Goal: Information Seeking & Learning: Learn about a topic

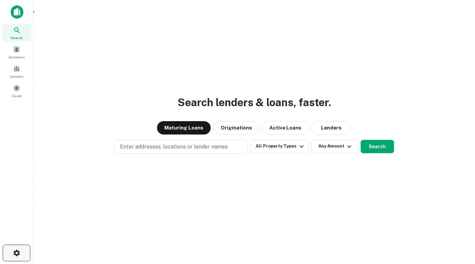
click at [15, 251] on icon "button" at bounding box center [16, 252] width 6 height 6
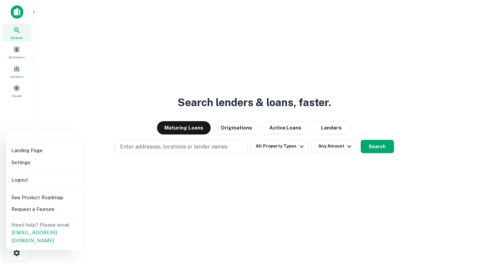
click at [14, 10] on div at bounding box center [240, 132] width 480 height 264
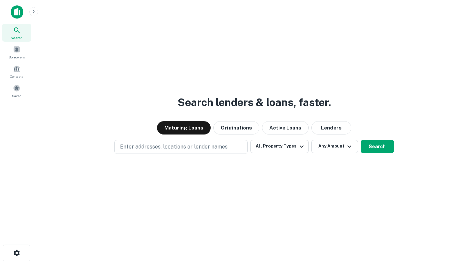
click at [15, 12] on img at bounding box center [17, 11] width 13 height 13
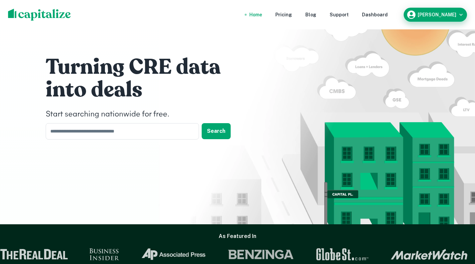
click at [444, 18] on div "Don Pavlov" at bounding box center [435, 15] width 58 height 10
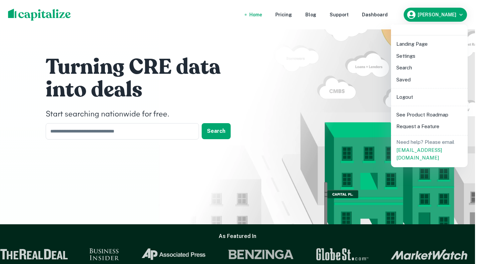
click at [409, 53] on li "Settings" at bounding box center [429, 56] width 71 height 12
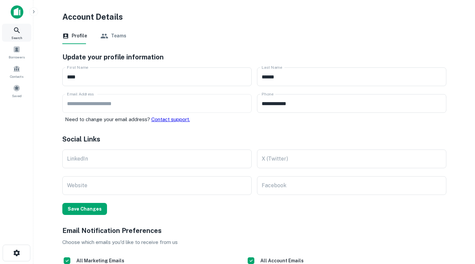
click at [19, 31] on icon at bounding box center [17, 30] width 8 height 8
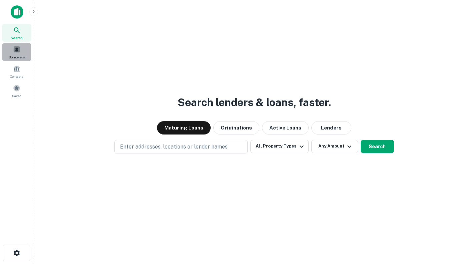
click at [18, 53] on span at bounding box center [16, 49] width 7 height 7
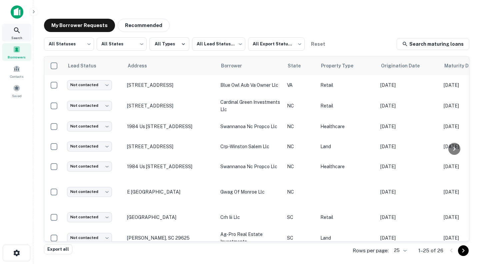
click at [18, 29] on icon at bounding box center [17, 30] width 6 height 6
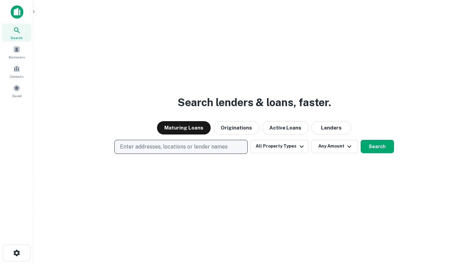
click at [184, 149] on p "Enter addresses, locations or lender names" at bounding box center [174, 147] width 108 height 8
type input "**********"
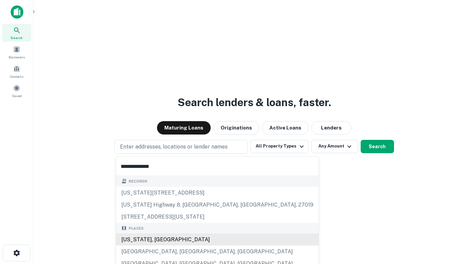
click at [160, 242] on div "North Carolina, USA" at bounding box center [217, 239] width 203 height 12
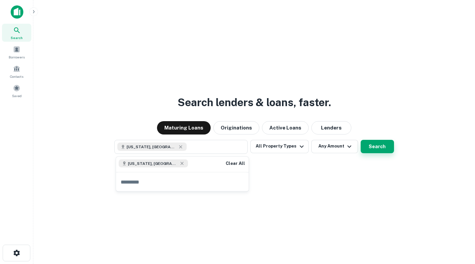
click at [374, 145] on button "Search" at bounding box center [377, 146] width 33 height 13
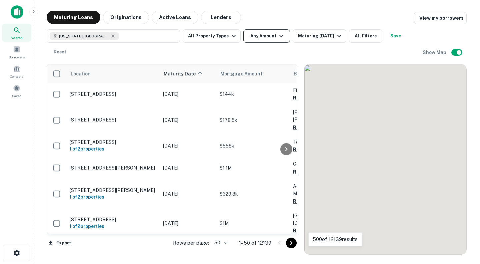
click at [283, 40] on button "Any Amount" at bounding box center [266, 35] width 47 height 13
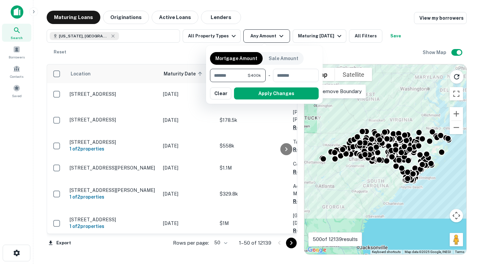
type input "*******"
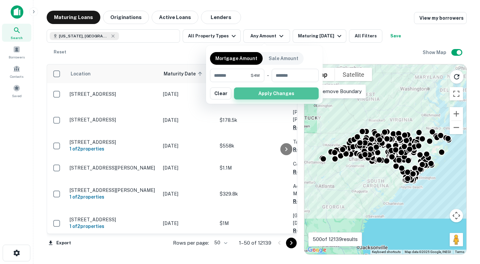
click at [289, 93] on button "Apply Changes" at bounding box center [276, 93] width 85 height 12
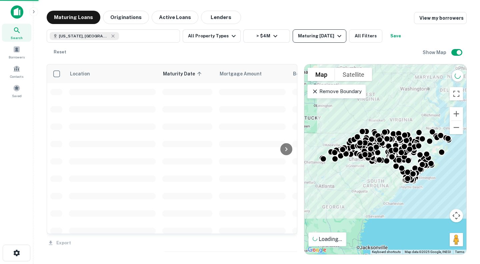
click at [336, 36] on icon "button" at bounding box center [339, 36] width 8 height 8
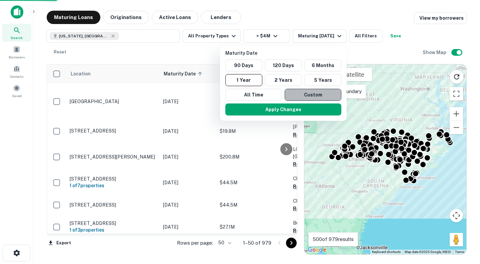
click at [313, 94] on button "Custom" at bounding box center [313, 95] width 57 height 12
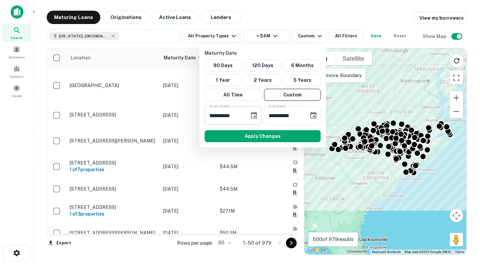
click at [212, 115] on input "**********" at bounding box center [225, 115] width 40 height 19
type input "**********"
click at [269, 114] on input "**********" at bounding box center [284, 115] width 40 height 19
type input "**********"
click at [261, 139] on button "Apply Changes" at bounding box center [263, 136] width 116 height 12
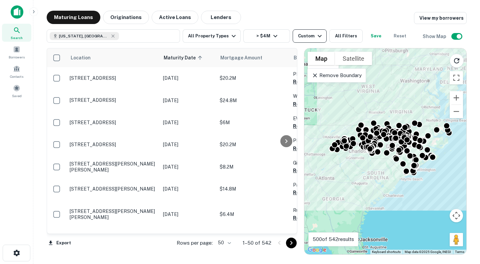
click at [316, 39] on icon "button" at bounding box center [320, 36] width 8 height 8
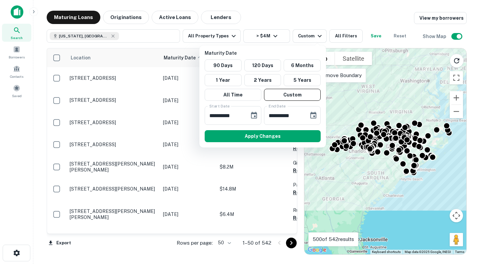
click at [316, 37] on div at bounding box center [240, 132] width 480 height 264
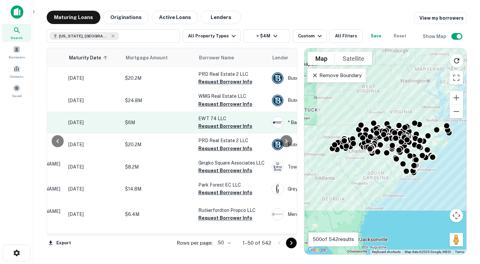
scroll to position [0, 95]
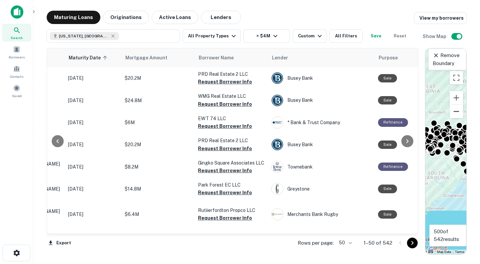
drag, startPoint x: 300, startPoint y: 102, endPoint x: 457, endPoint y: 109, distance: 157.2
click at [457, 109] on div "Location Maturity Date sorted ascending Mortgage Amount Borrower Name Lender Pu…" at bounding box center [257, 149] width 420 height 212
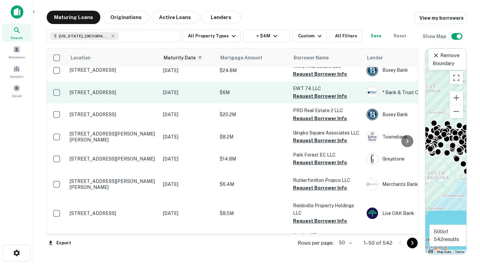
scroll to position [0, 0]
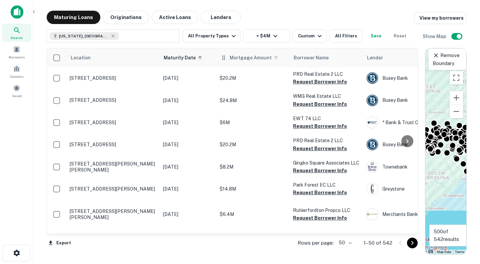
click at [239, 56] on span "Mortgage Amount" at bounding box center [255, 58] width 51 height 8
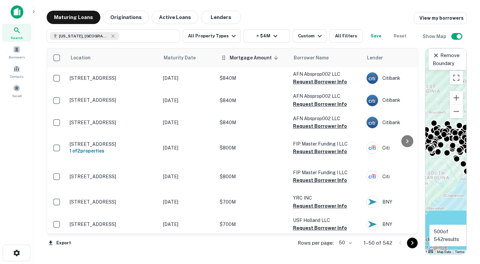
click at [269, 64] on th "Mortgage Amount sorted descending" at bounding box center [252, 57] width 73 height 19
click at [262, 61] on span "Mortgage Amount sorted descending" at bounding box center [255, 58] width 51 height 8
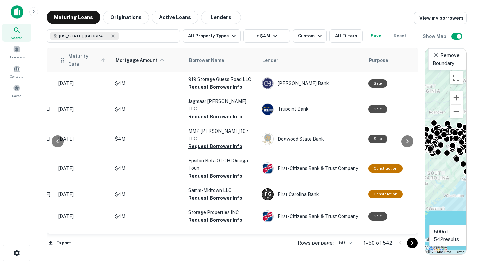
scroll to position [0, 104]
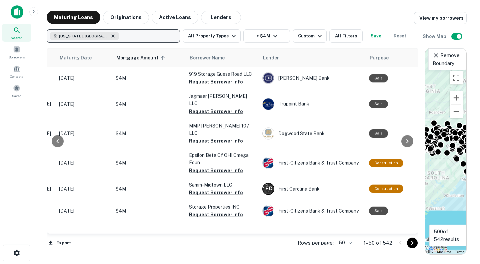
click at [110, 34] on icon "button" at bounding box center [112, 35] width 5 height 5
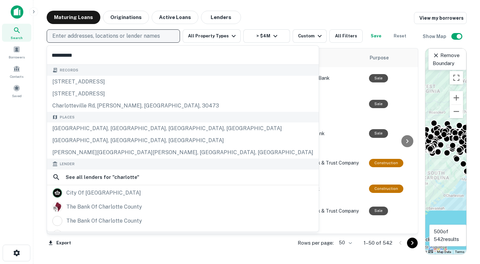
type input "*********"
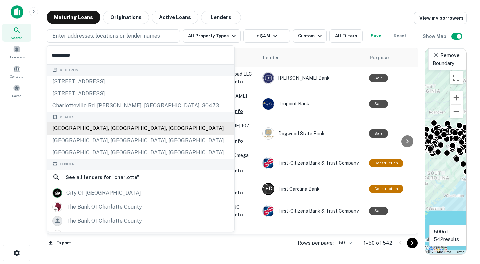
click at [95, 125] on div "Charlotte, NC, USA" at bounding box center [140, 128] width 187 height 12
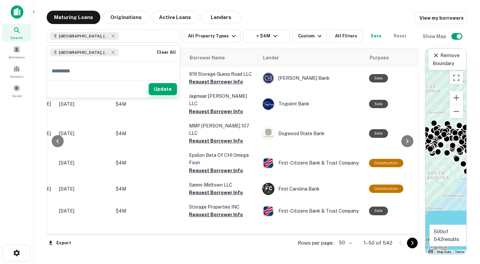
click at [163, 88] on button "Update" at bounding box center [163, 89] width 28 height 12
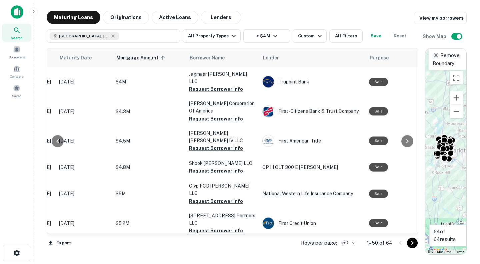
click at [445, 55] on p "Remove Boundary" at bounding box center [447, 59] width 29 height 16
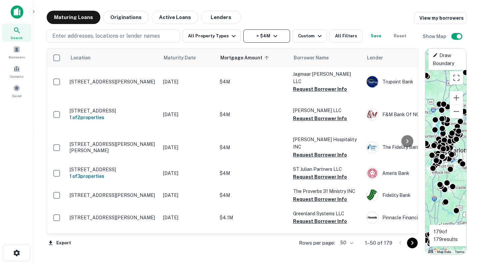
click at [273, 33] on icon "button" at bounding box center [275, 36] width 8 height 8
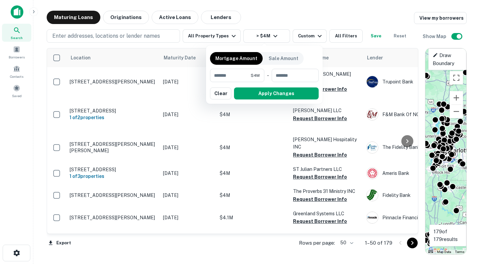
click at [339, 38] on div at bounding box center [240, 132] width 480 height 264
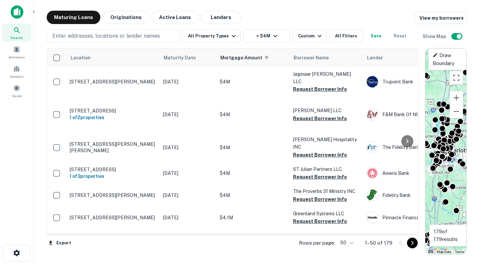
click at [345, 36] on button "All Filters" at bounding box center [345, 35] width 33 height 13
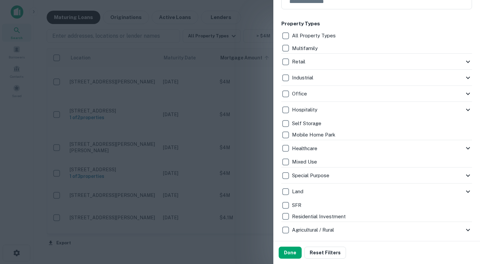
scroll to position [128, 0]
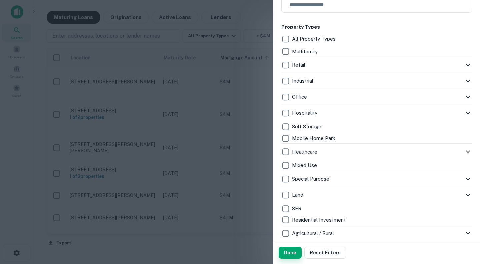
click at [288, 256] on button "Done" at bounding box center [290, 252] width 23 height 12
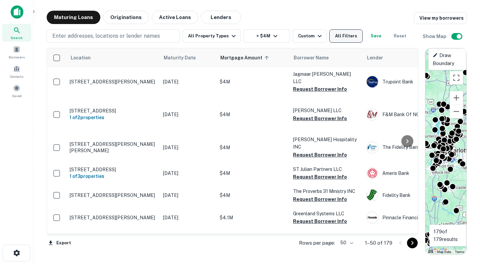
click at [344, 39] on button "All Filters" at bounding box center [345, 35] width 33 height 13
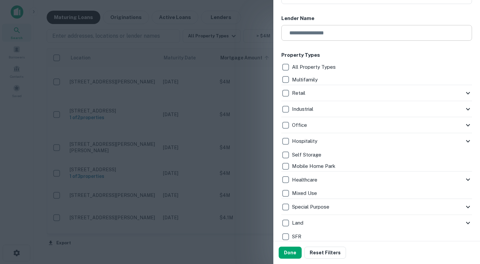
scroll to position [100, 0]
click at [292, 250] on button "Done" at bounding box center [290, 252] width 23 height 12
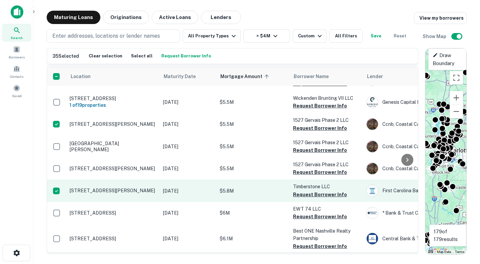
scroll to position [869, 0]
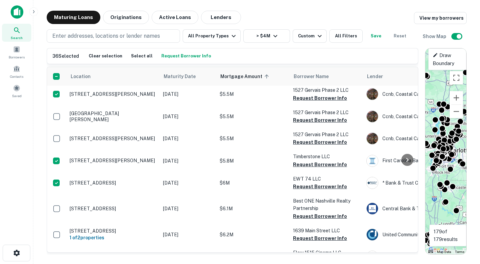
click at [187, 60] on button "Request Borrower Info" at bounding box center [186, 56] width 53 height 10
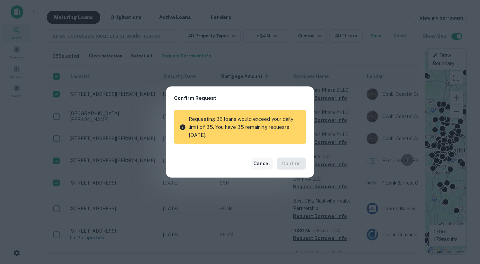
click at [259, 159] on button "Cancel" at bounding box center [262, 163] width 22 height 12
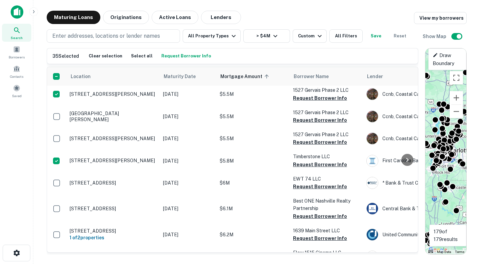
click at [193, 56] on button "Request Borrower Info" at bounding box center [186, 56] width 53 height 10
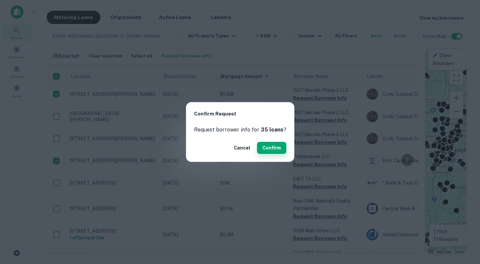
click at [279, 148] on button "Confirm" at bounding box center [271, 148] width 29 height 12
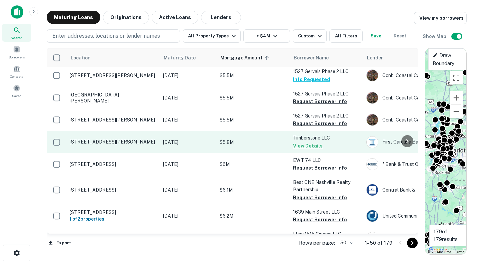
click at [312, 150] on button "View Details" at bounding box center [308, 146] width 30 height 8
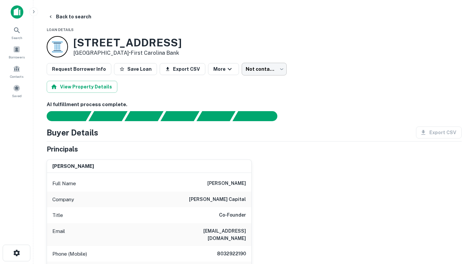
click at [276, 64] on body "Search Borrowers Contacts Saved Back to search Loan Details 2200 Yorkhills Dr C…" at bounding box center [237, 132] width 475 height 264
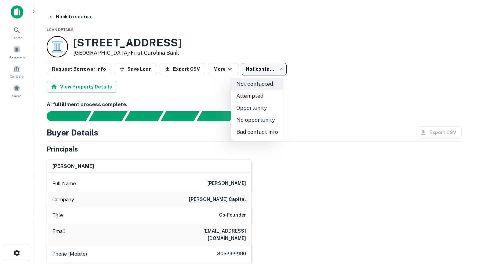
click at [272, 47] on div at bounding box center [240, 132] width 480 height 264
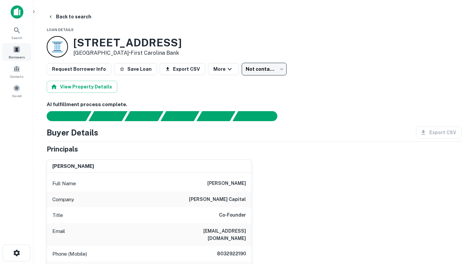
click at [19, 52] on span at bounding box center [16, 49] width 7 height 7
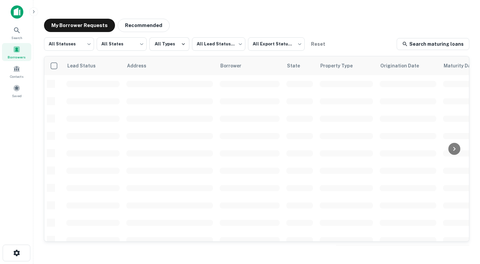
scroll to position [196, 0]
